Goal: Transaction & Acquisition: Purchase product/service

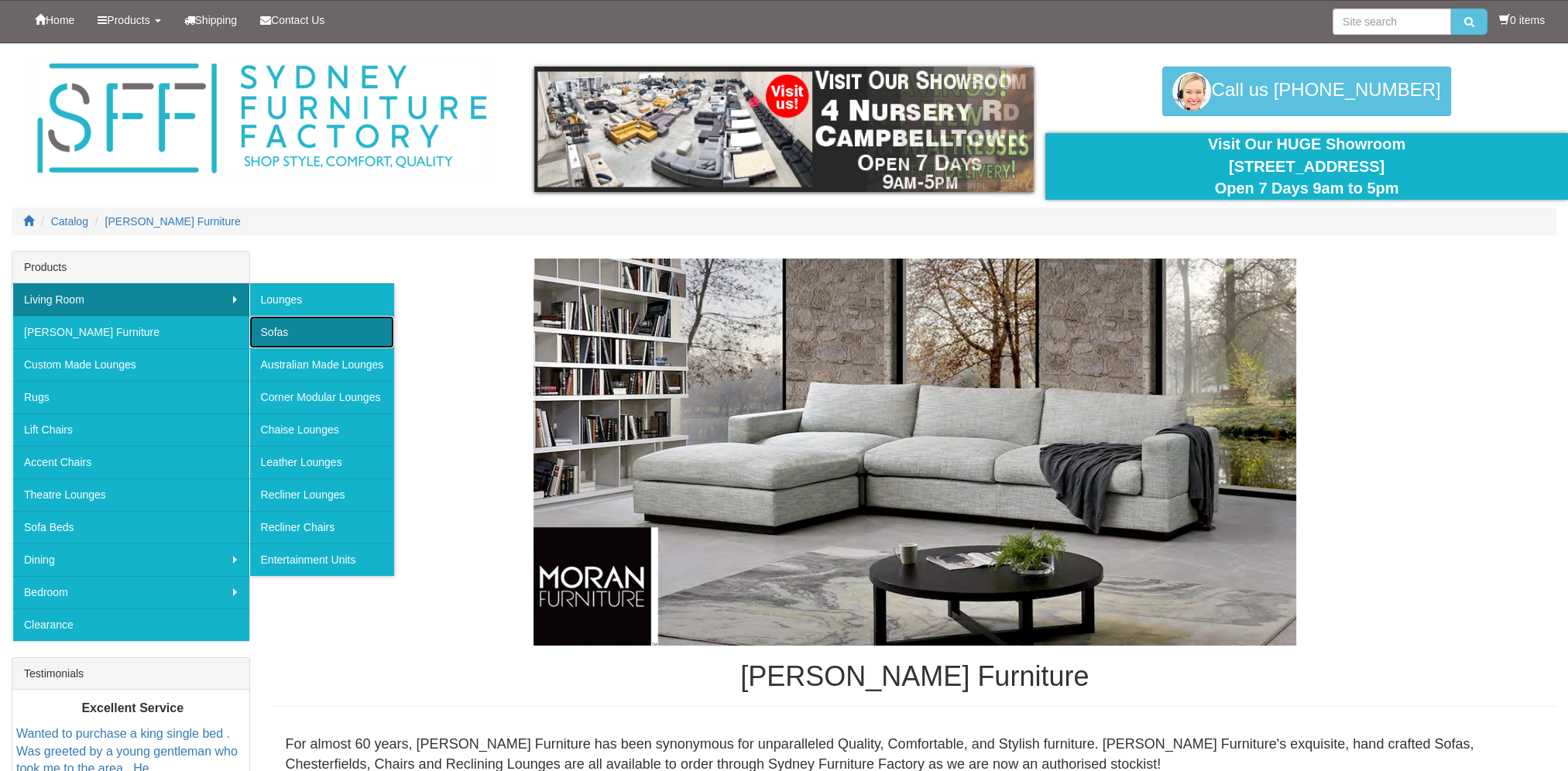
click at [292, 328] on link "Sofas" at bounding box center [322, 331] width 146 height 32
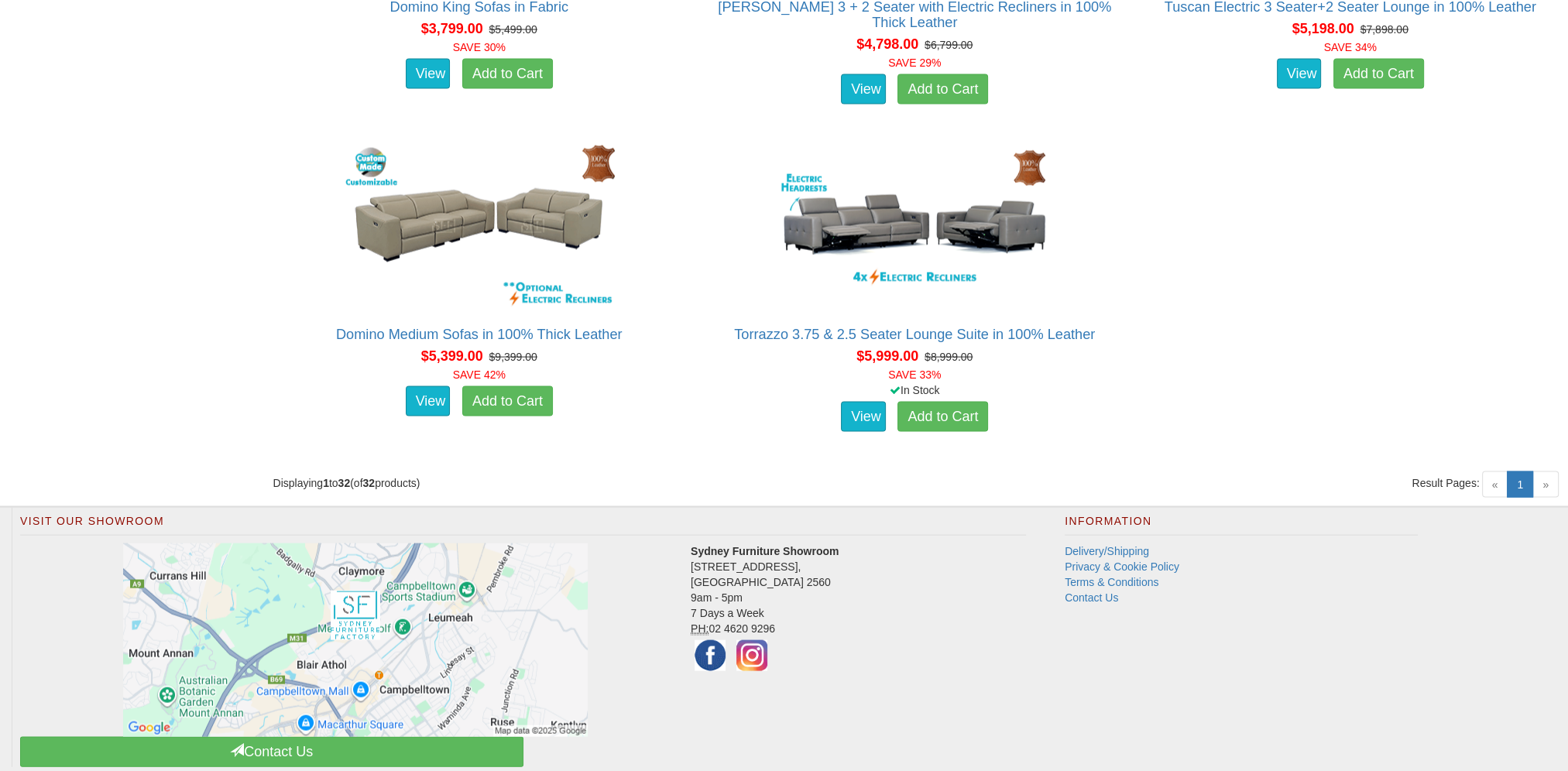
scroll to position [4129, 0]
